Goal: Feedback & Contribution: Leave review/rating

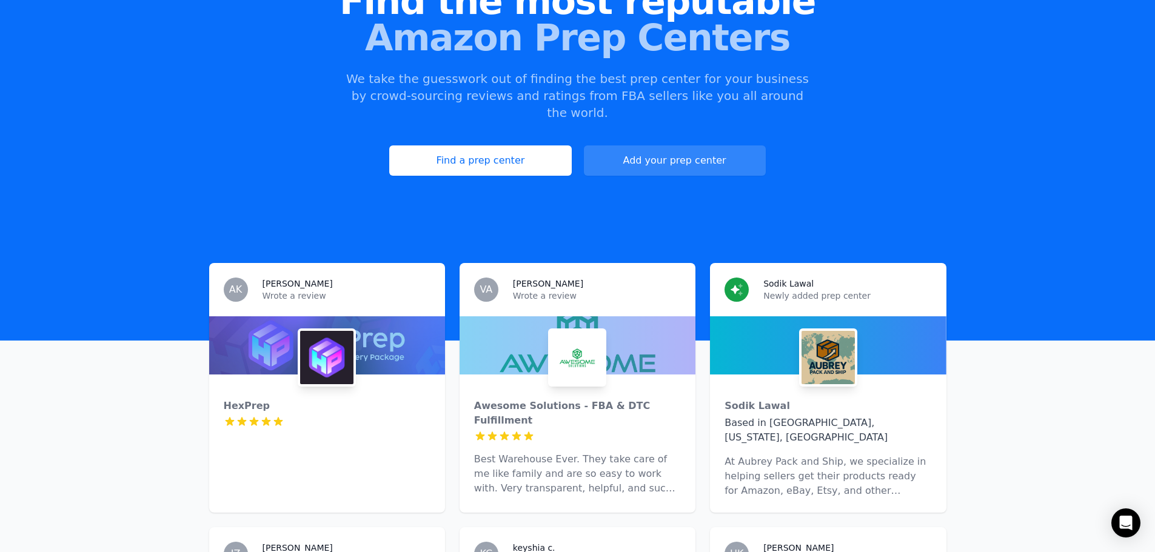
scroll to position [121, 0]
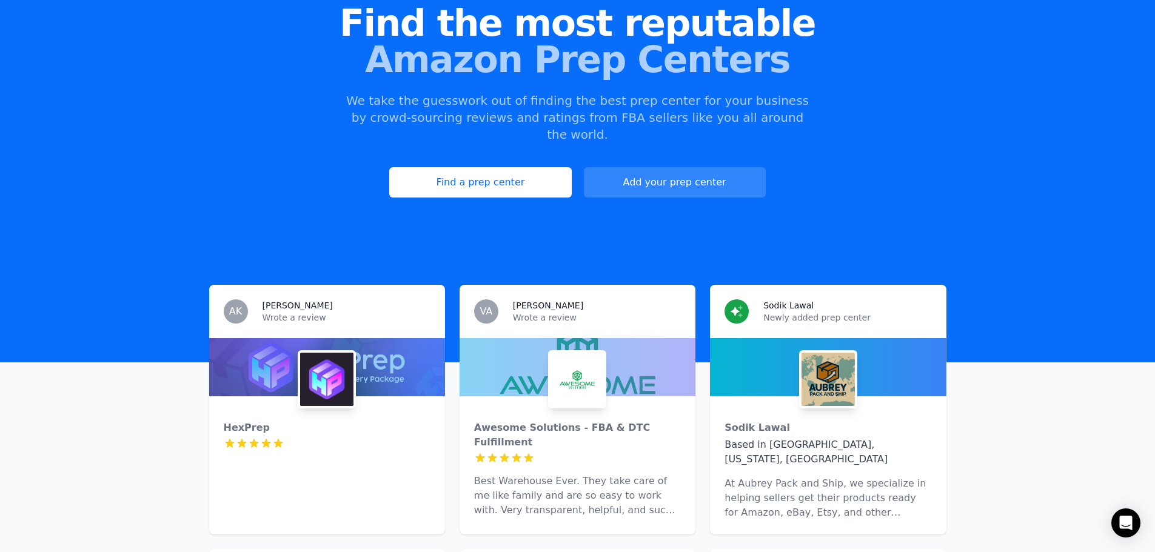
click at [581, 355] on img at bounding box center [577, 379] width 53 height 53
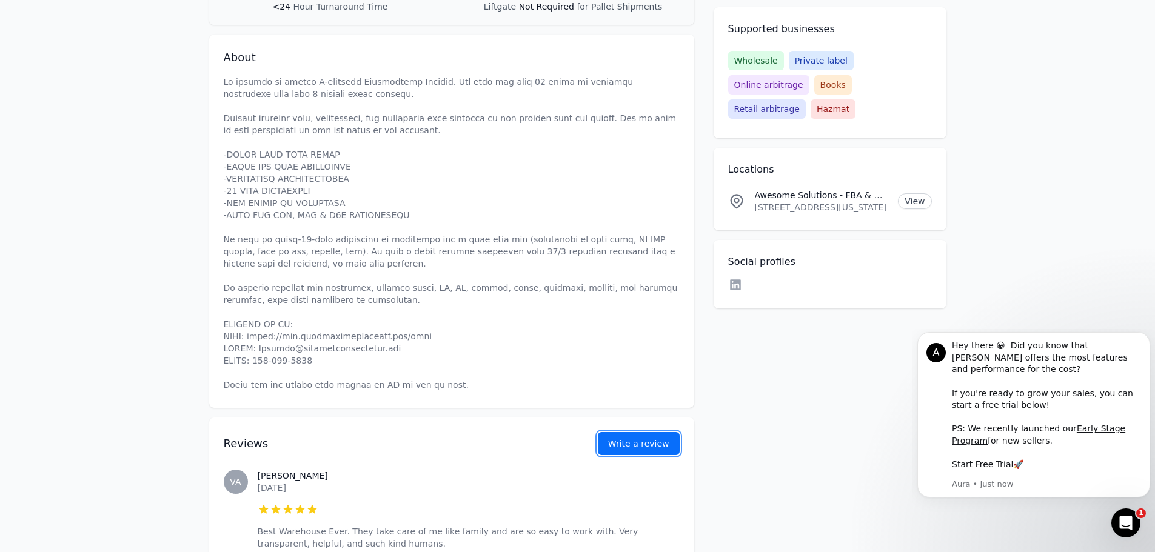
click at [656, 432] on link "Write a review" at bounding box center [639, 443] width 82 height 23
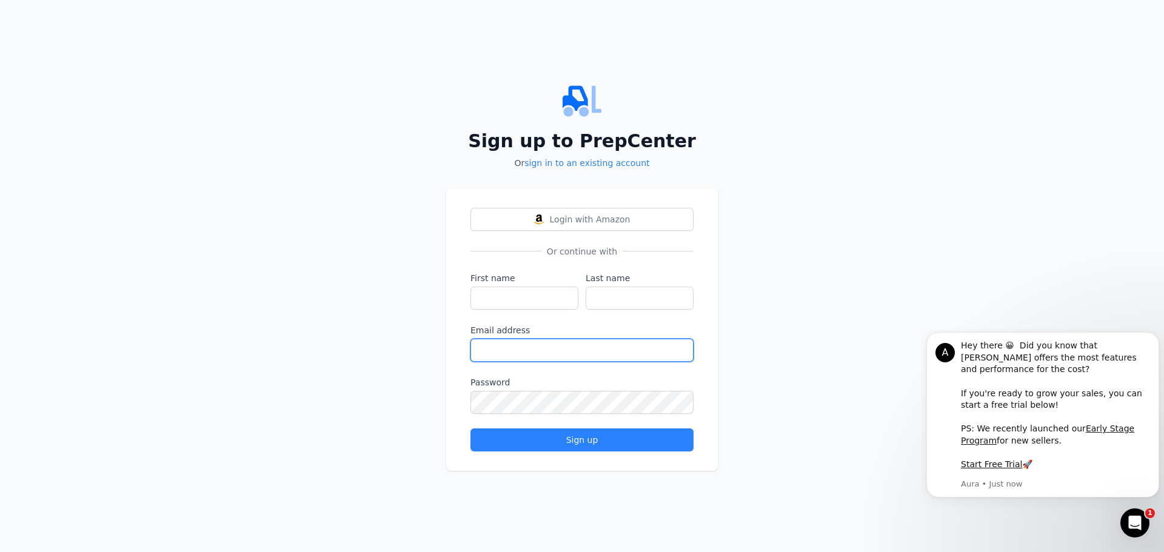
type input "[EMAIL_ADDRESS][DOMAIN_NAME]"
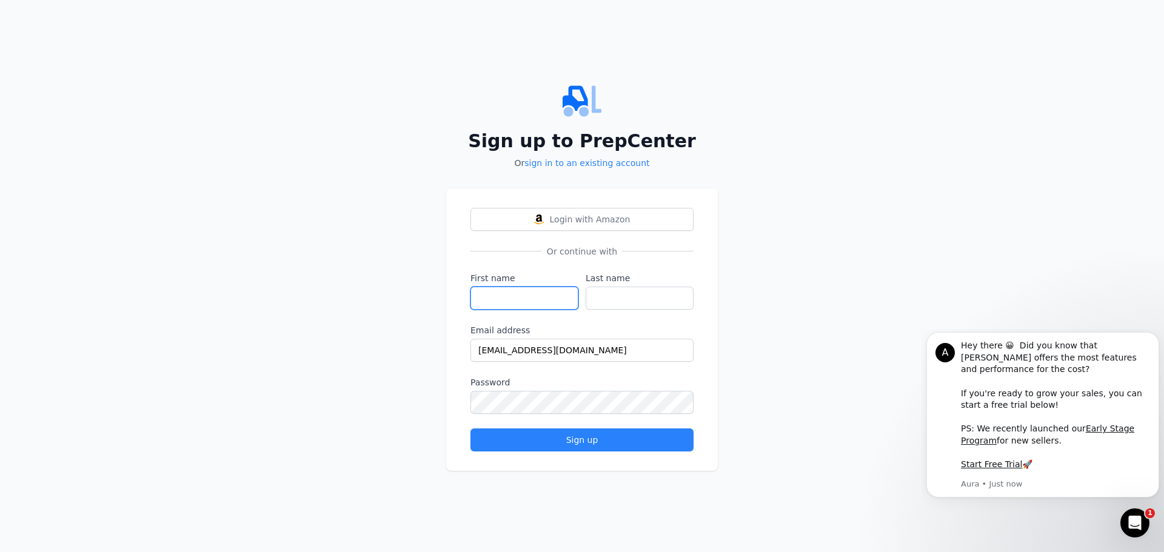
click at [529, 300] on input "First name" at bounding box center [525, 298] width 108 height 23
type input "[PERSON_NAME]"
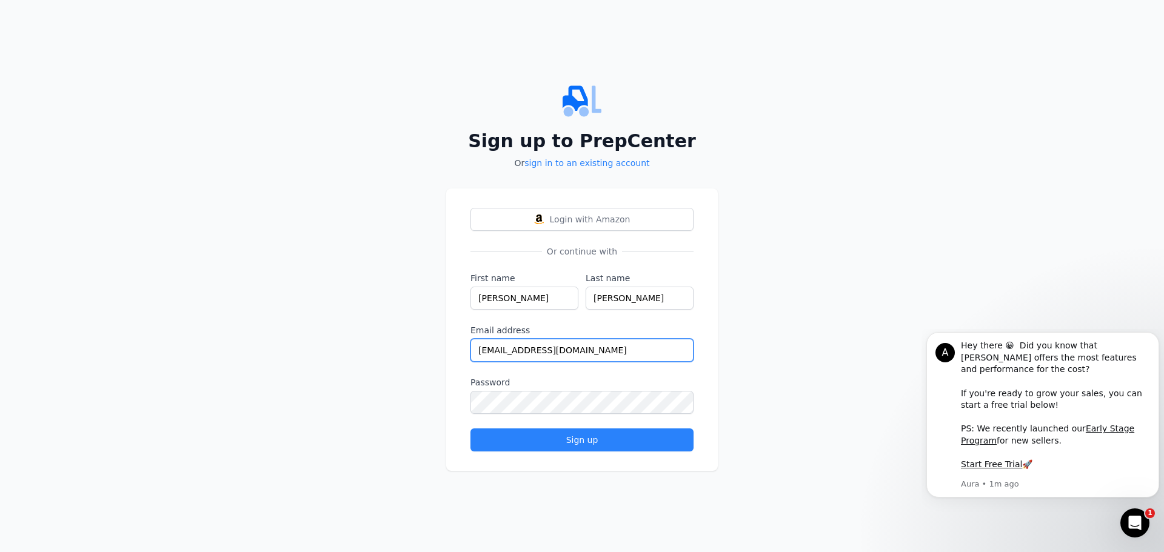
drag, startPoint x: 611, startPoint y: 354, endPoint x: 425, endPoint y: 352, distance: 186.2
click at [425, 352] on div "Sign up to PrepCenter Or sign in to an existing account Login with Amazon Or co…" at bounding box center [582, 276] width 1164 height 552
paste input "marisev144@bdnets"
type input "[EMAIL_ADDRESS][DOMAIN_NAME]"
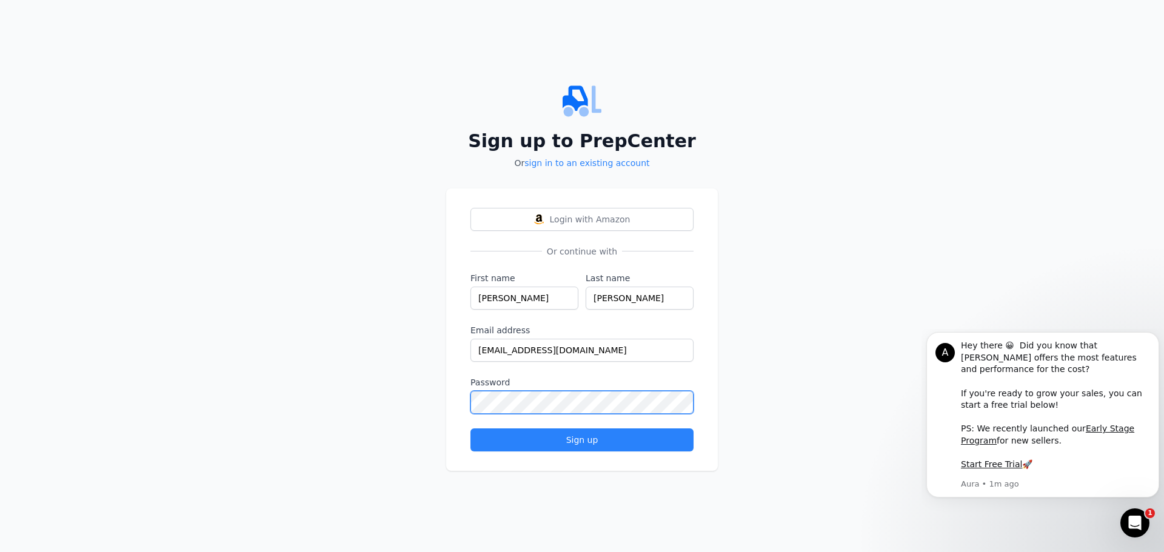
click at [455, 429] on div "Login with Amazon Or continue with First name [PERSON_NAME] Last name [PERSON_N…" at bounding box center [582, 330] width 272 height 283
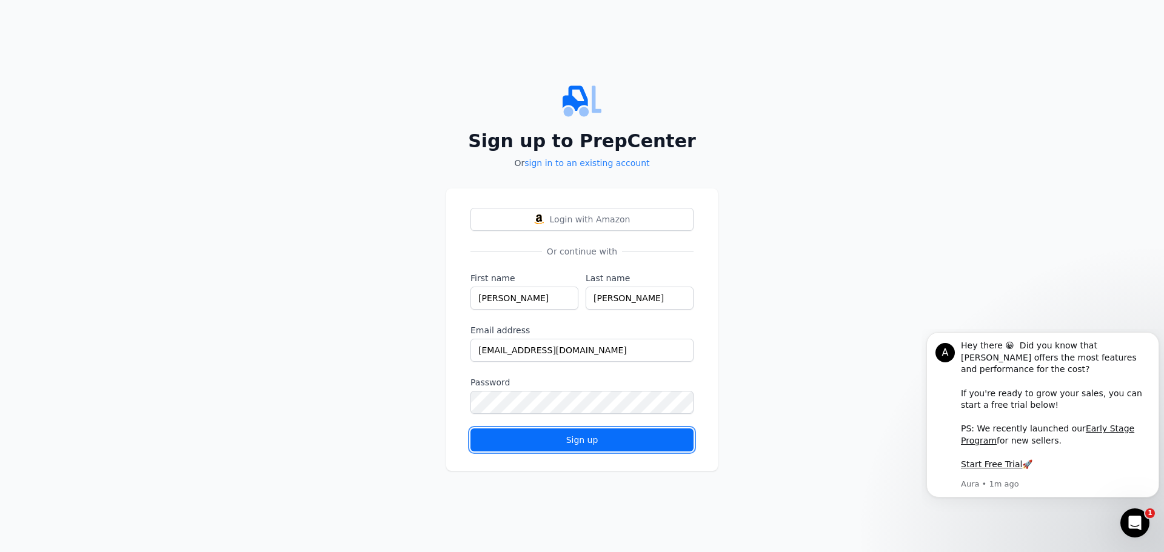
click at [547, 438] on div "Sign up" at bounding box center [582, 440] width 203 height 12
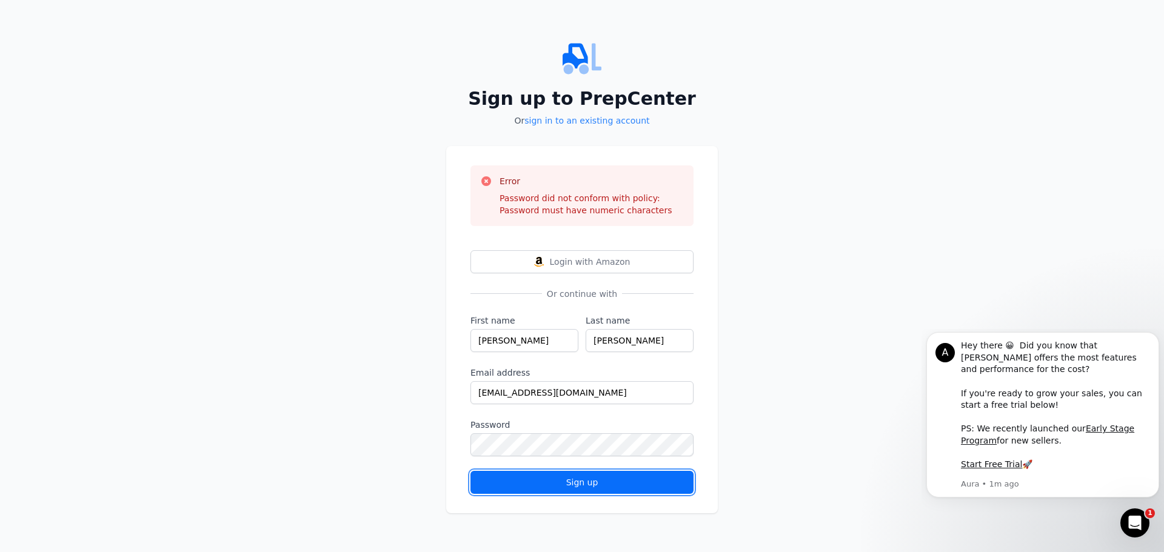
click at [505, 491] on button "Sign up" at bounding box center [582, 482] width 223 height 23
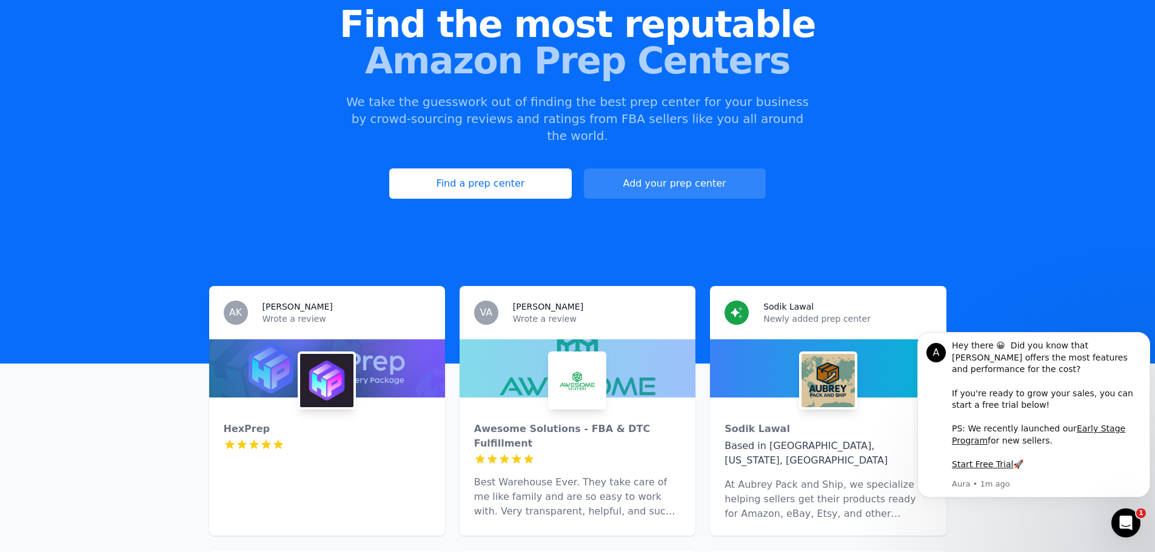
scroll to position [121, 0]
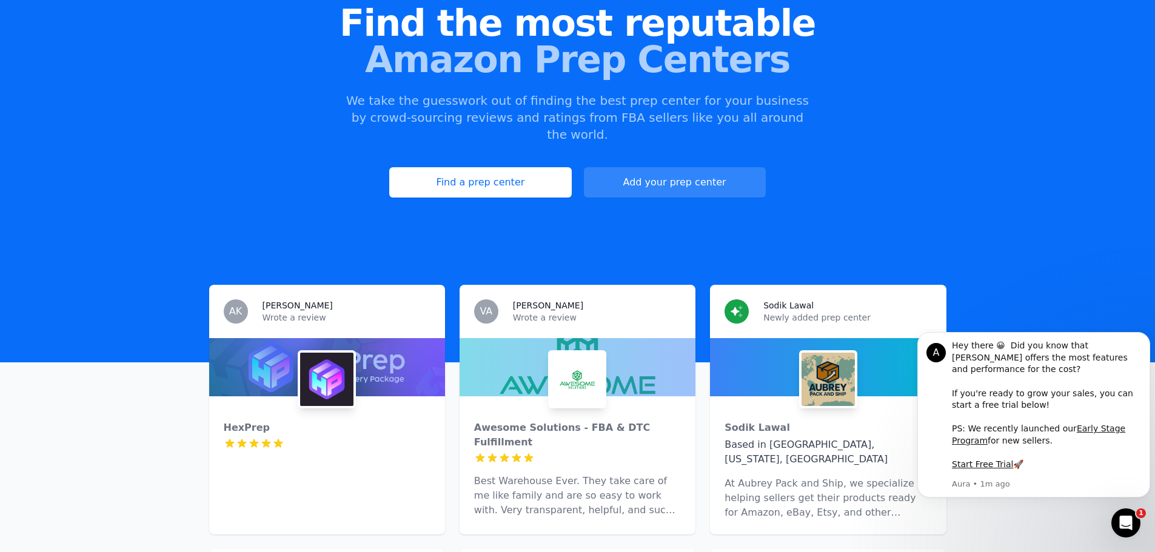
click at [574, 353] on img at bounding box center [577, 379] width 53 height 53
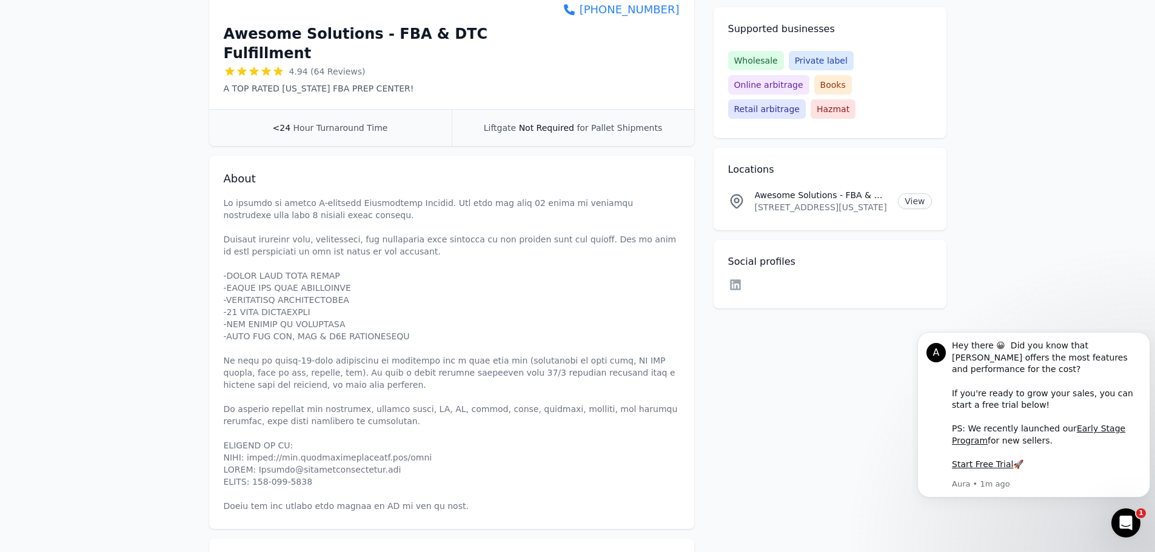
scroll to position [425, 0]
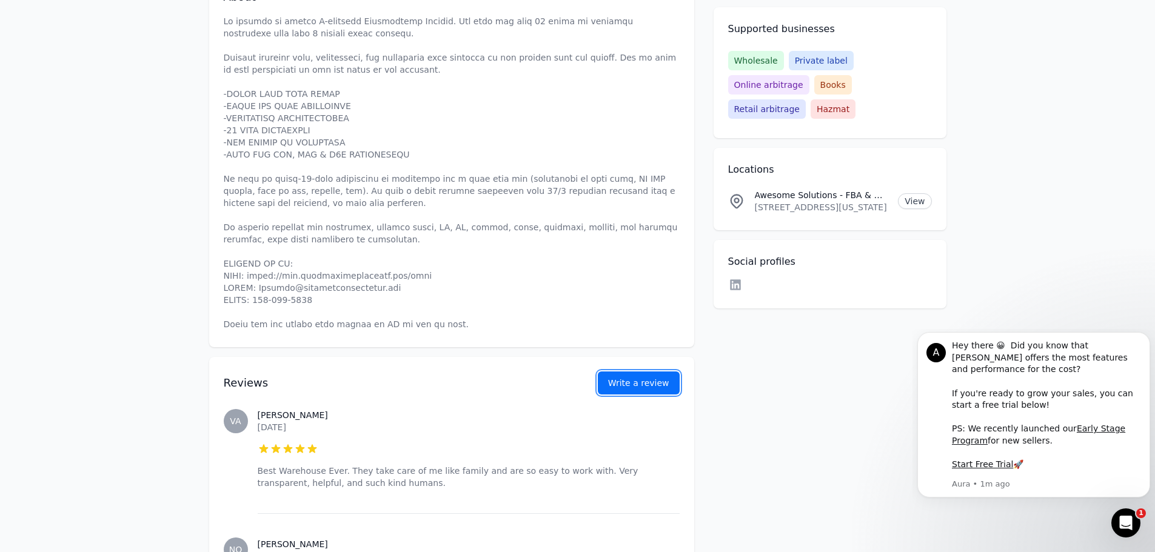
click at [641, 372] on button "Write a review" at bounding box center [639, 383] width 82 height 23
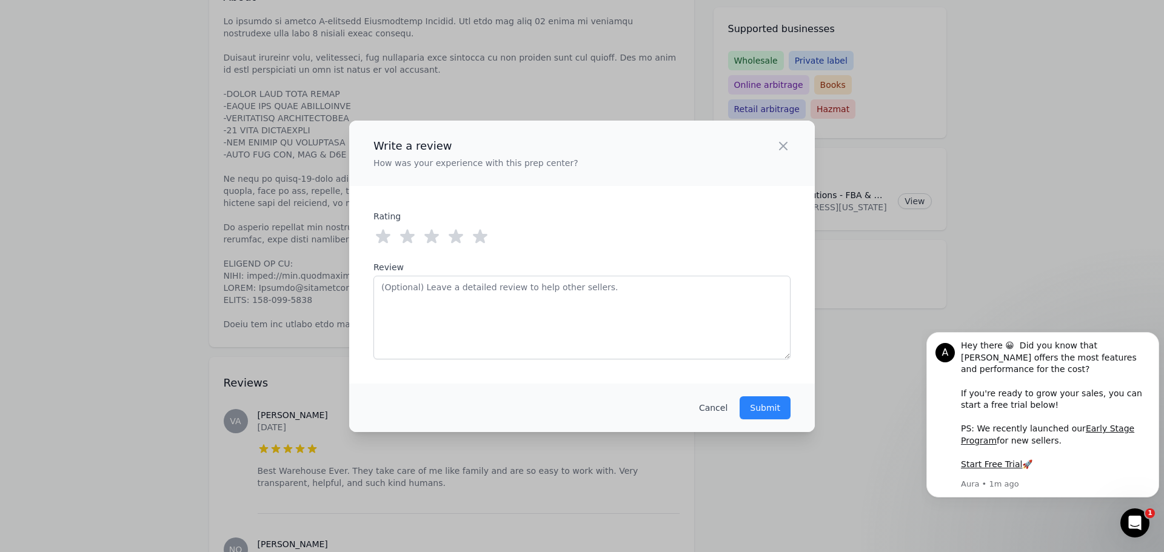
click at [477, 237] on icon at bounding box center [480, 236] width 15 height 14
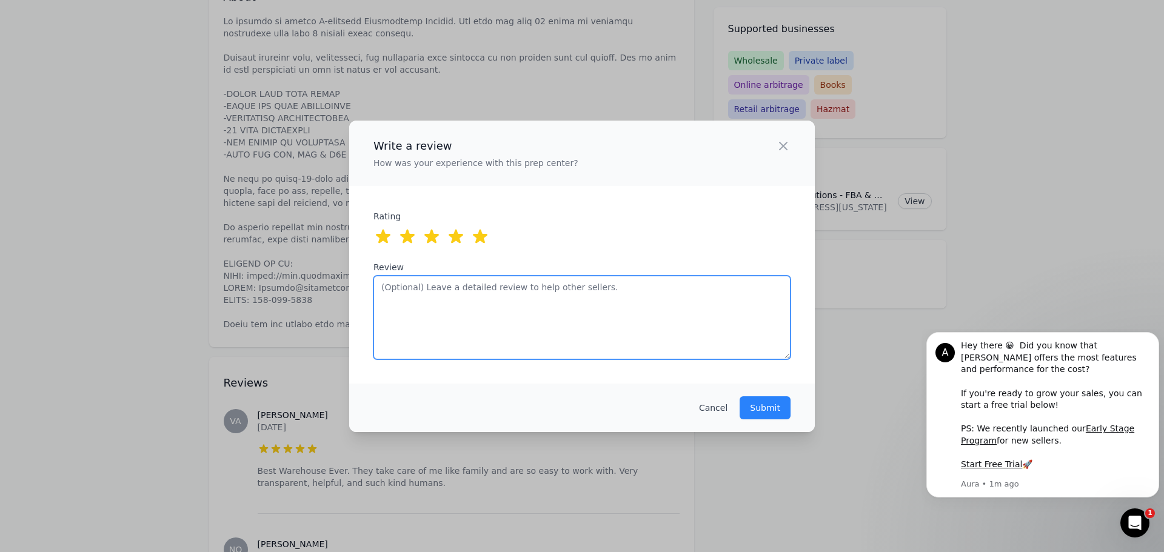
click at [443, 294] on textarea "Review" at bounding box center [582, 318] width 417 height 84
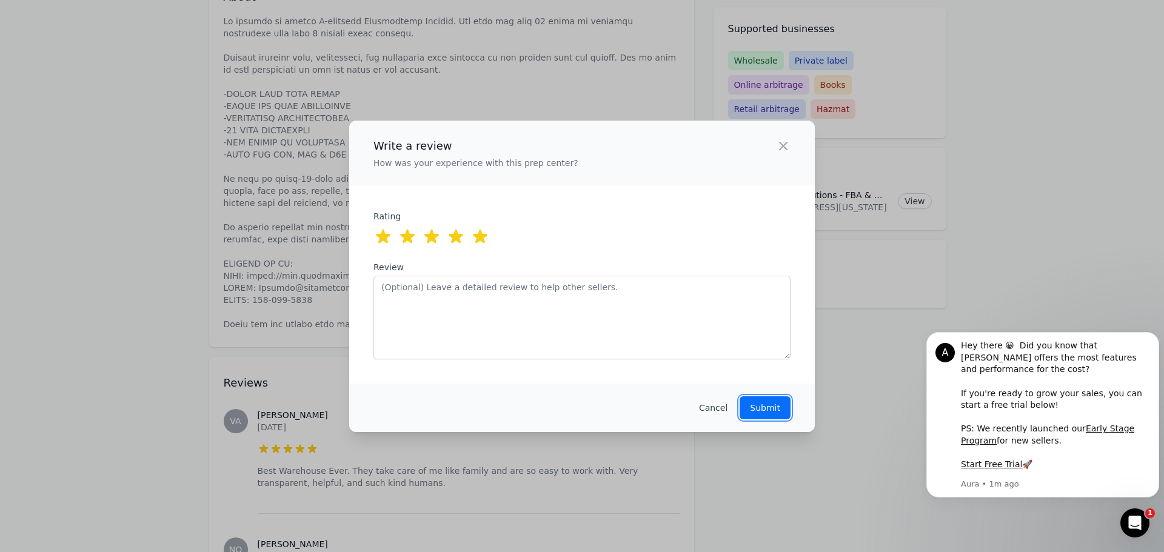
click at [774, 414] on p "Submit" at bounding box center [765, 408] width 30 height 12
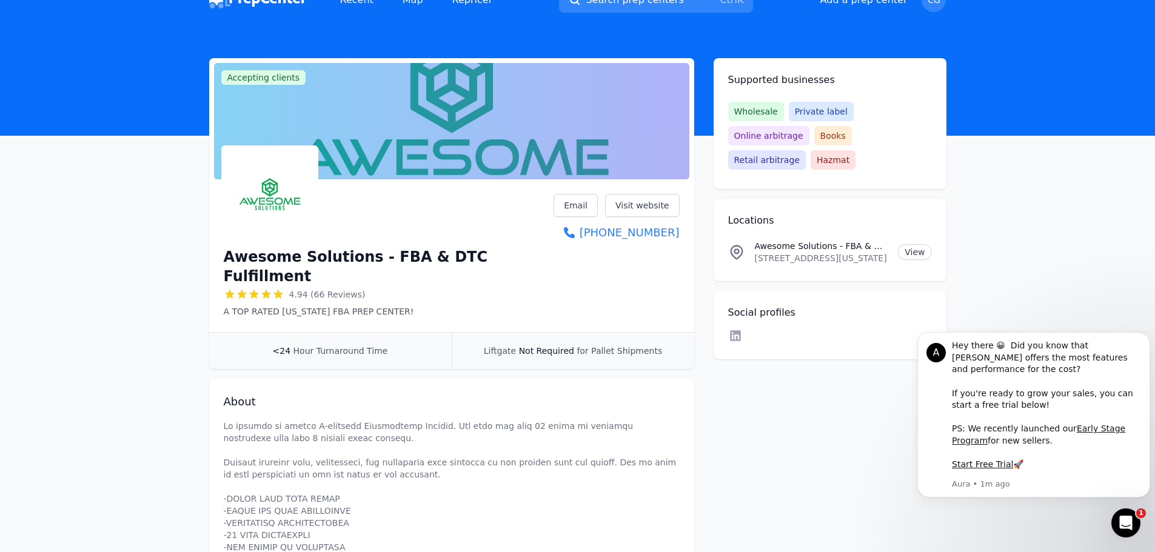
scroll to position [0, 0]
